Goal: Consume media (video, audio): Consume media (video, audio)

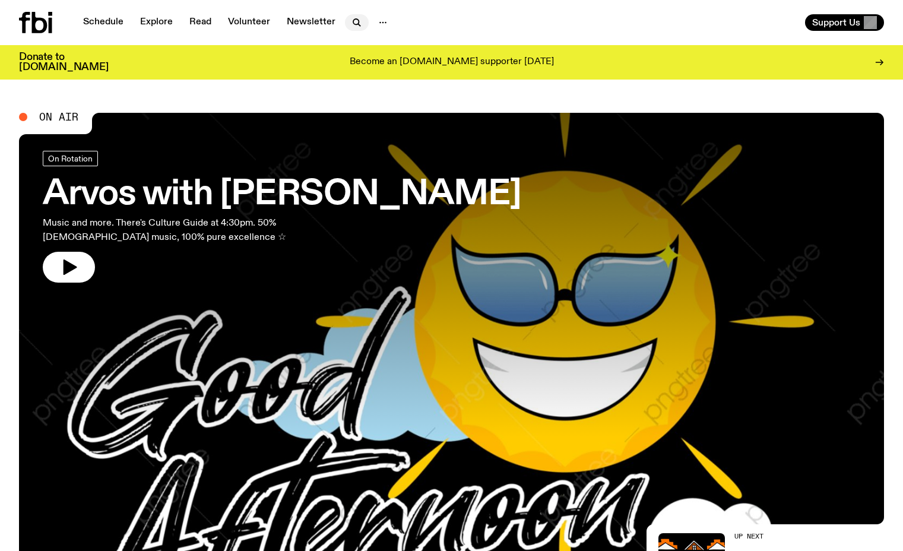
click at [353, 23] on icon "button" at bounding box center [355, 21] width 5 height 5
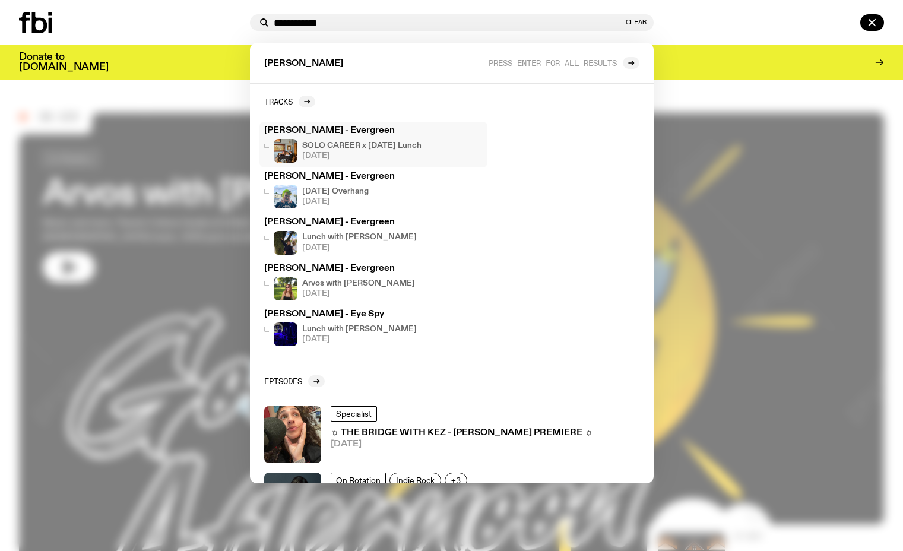
type input "**********"
click at [388, 160] on div "SOLO CAREER x [DATE] Lunch [DATE]" at bounding box center [361, 151] width 119 height 24
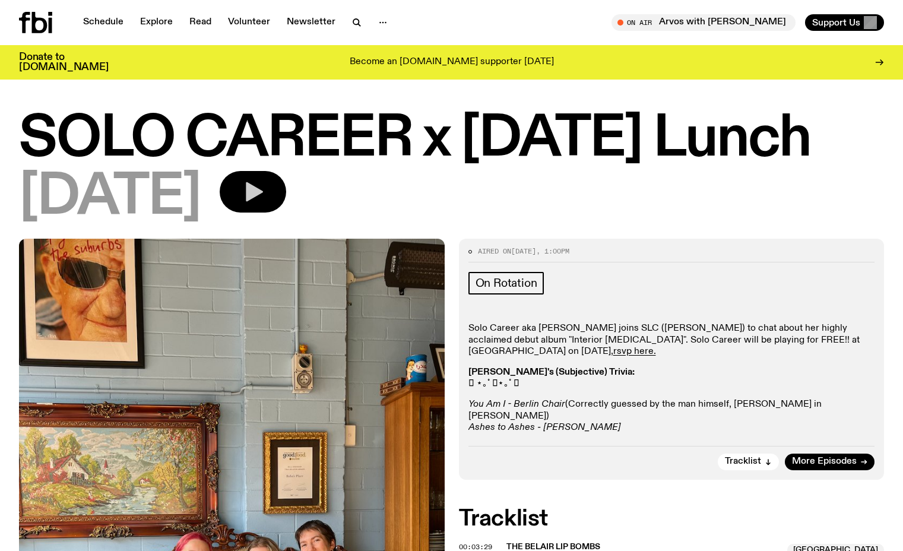
click at [267, 195] on button "button" at bounding box center [253, 192] width 66 height 42
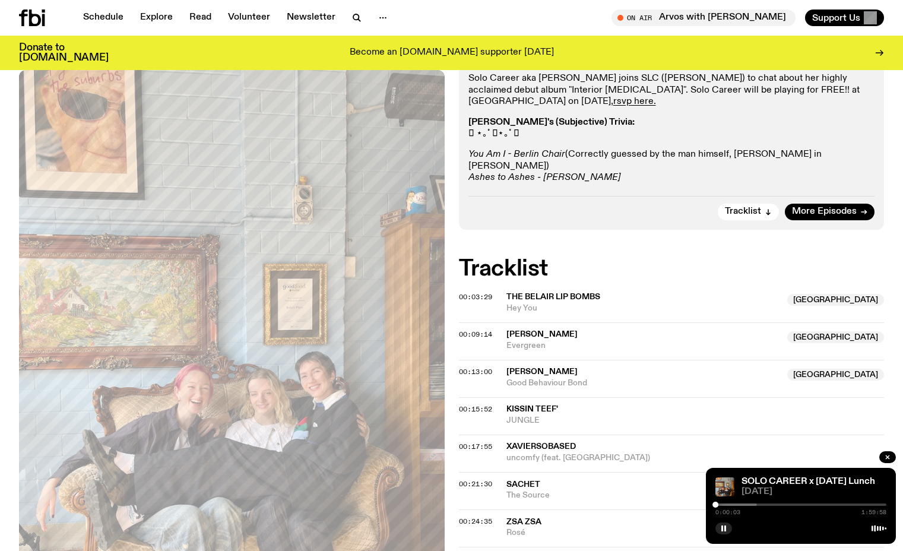
scroll to position [241, 0]
click at [720, 504] on div at bounding box center [671, 504] width 171 height 2
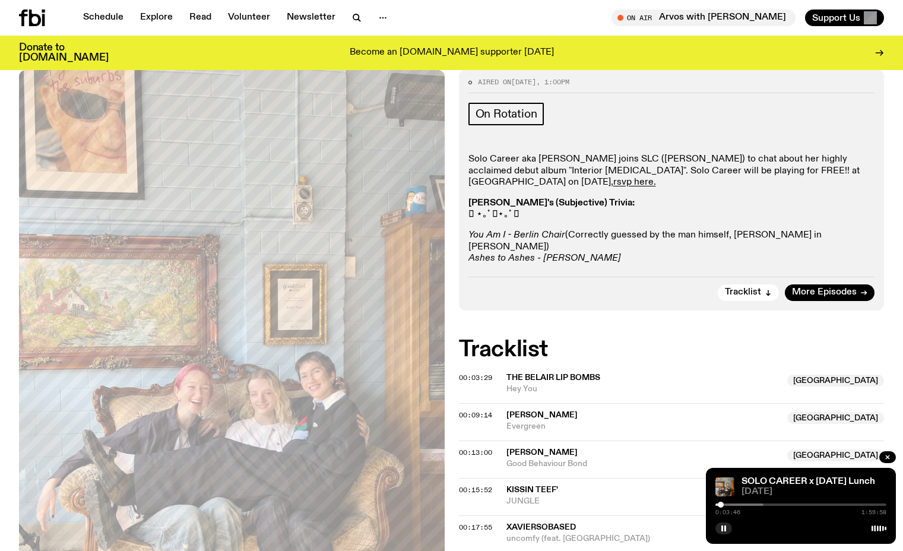
scroll to position [154, 0]
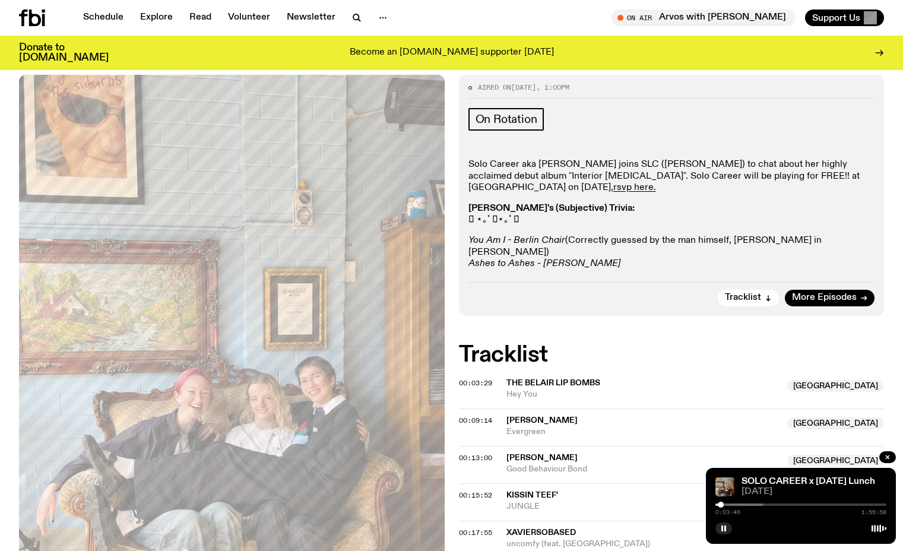
click at [727, 504] on div at bounding box center [677, 504] width 171 height 2
click at [731, 504] on div at bounding box center [689, 504] width 171 height 2
click at [728, 504] on div at bounding box center [645, 504] width 171 height 2
click at [727, 504] on div at bounding box center [727, 504] width 6 height 6
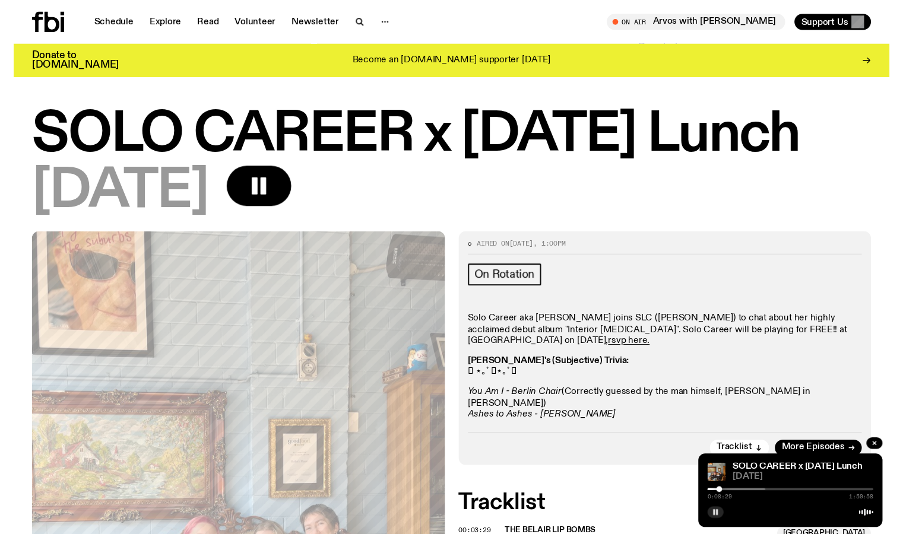
scroll to position [0, 0]
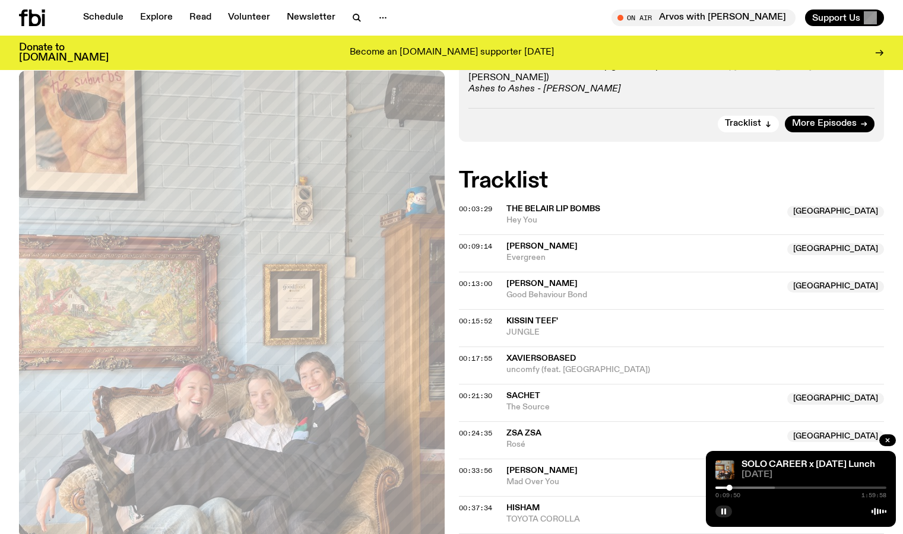
scroll to position [329, 0]
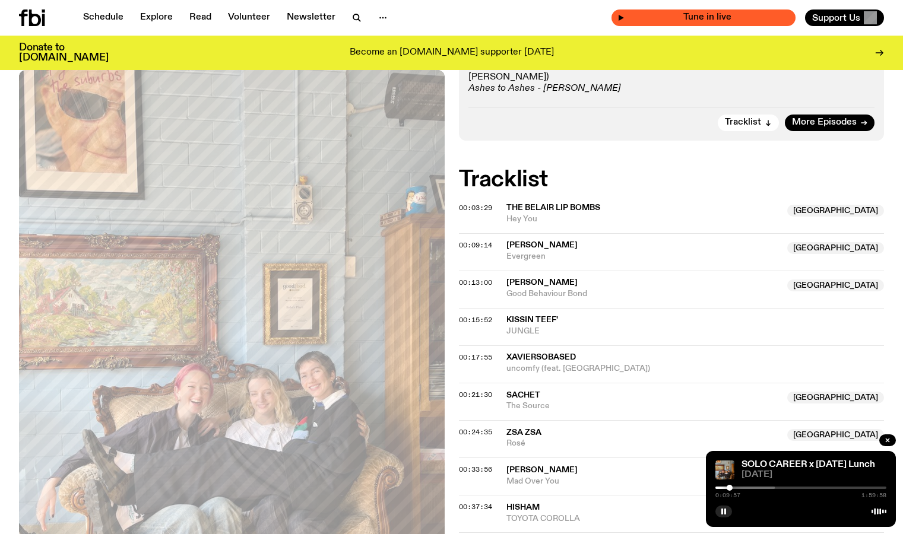
click at [750, 20] on span "Tune in live" at bounding box center [706, 17] width 165 height 9
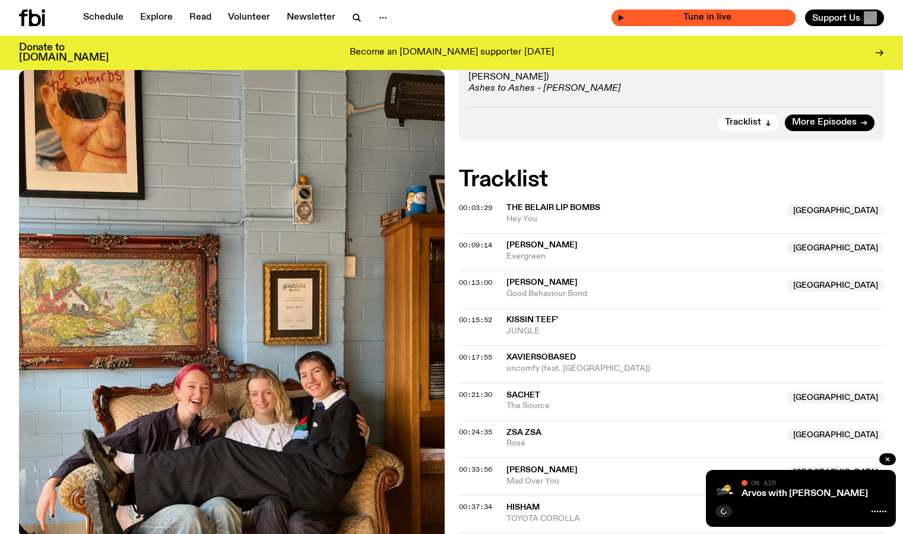
click at [663, 18] on div "Tune in live" at bounding box center [703, 17] width 184 height 17
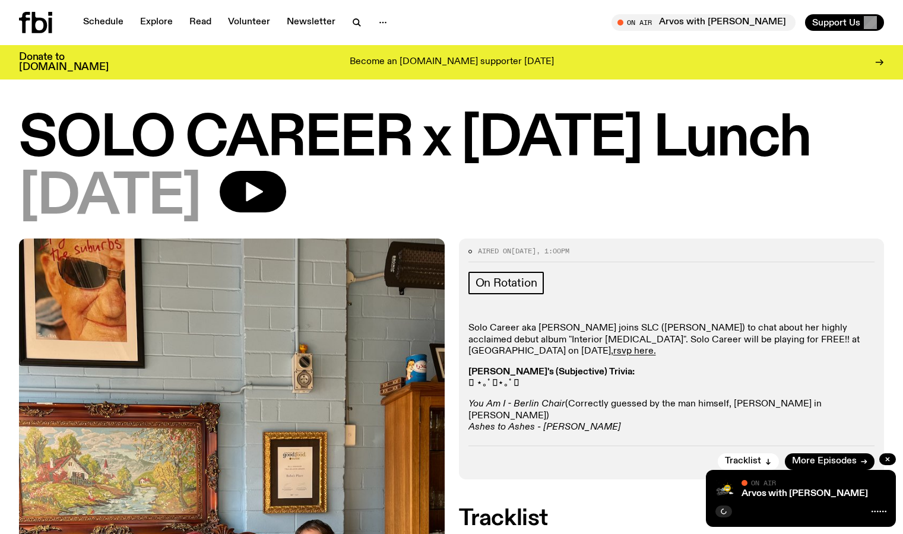
scroll to position [0, 0]
click at [624, 24] on icon "button" at bounding box center [620, 22] width 7 height 7
click at [725, 518] on div "Arvos with [PERSON_NAME] On Air On Air" at bounding box center [801, 498] width 190 height 57
click at [723, 515] on button "button" at bounding box center [723, 512] width 17 height 12
